Goal: Find contact information: Find contact information

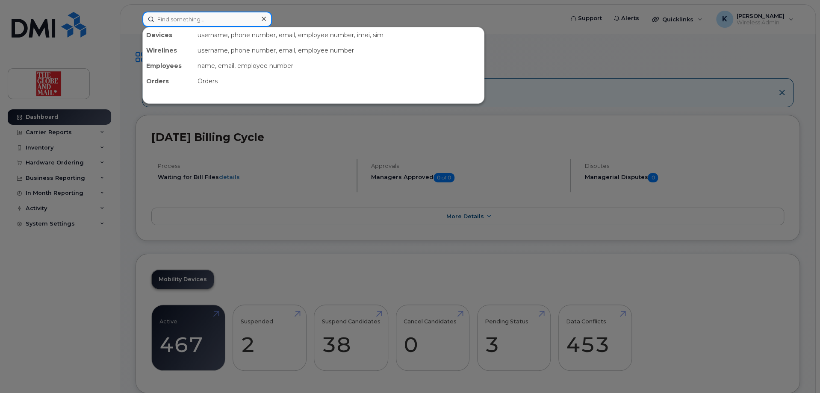
click at [215, 19] on input at bounding box center [206, 19] width 129 height 15
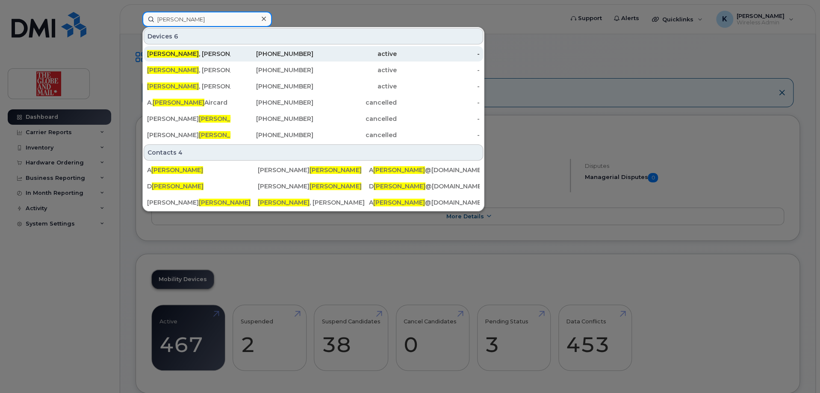
type input "[PERSON_NAME]"
click at [230, 54] on div "[PHONE_NUMBER]" at bounding box center [271, 54] width 83 height 9
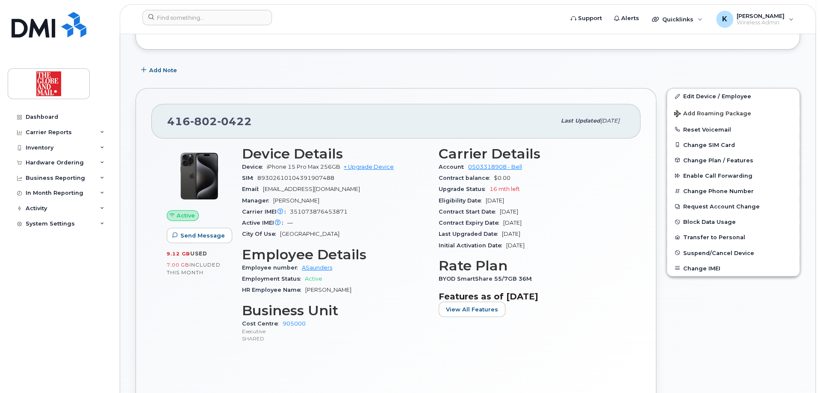
scroll to position [185, 0]
click at [254, 119] on div "[PHONE_NUMBER]" at bounding box center [361, 121] width 388 height 18
drag, startPoint x: 253, startPoint y: 118, endPoint x: 168, endPoint y: 121, distance: 86.0
click at [168, 121] on div "416 802 0422" at bounding box center [361, 121] width 388 height 18
copy span "416 802 0422"
